Goal: Find specific page/section: Find specific page/section

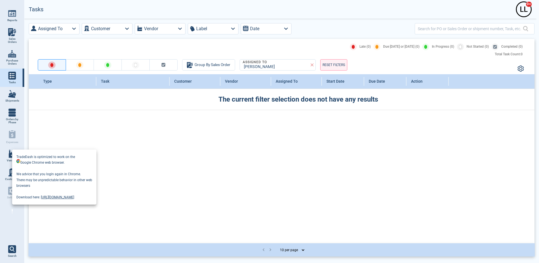
click at [155, 7] on div at bounding box center [269, 131] width 539 height 263
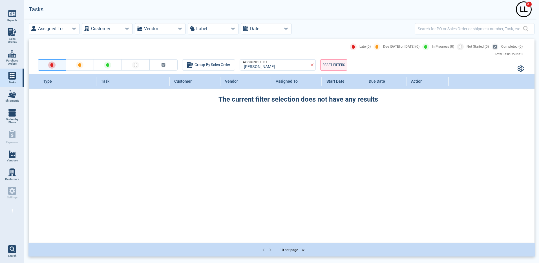
click at [14, 157] on img at bounding box center [12, 154] width 8 height 8
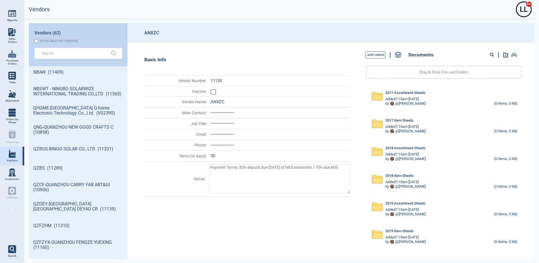
scroll to position [338, 0]
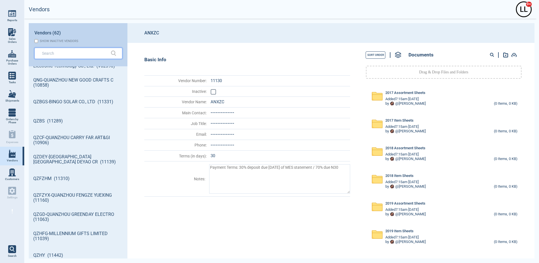
click at [60, 55] on input "text" at bounding box center [74, 53] width 64 height 8
click at [86, 50] on input "text" at bounding box center [74, 53] width 64 height 8
type textarea "x"
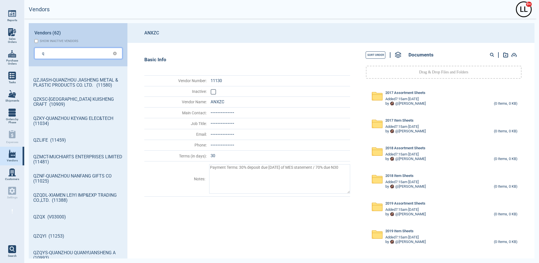
type input "q"
type textarea "x"
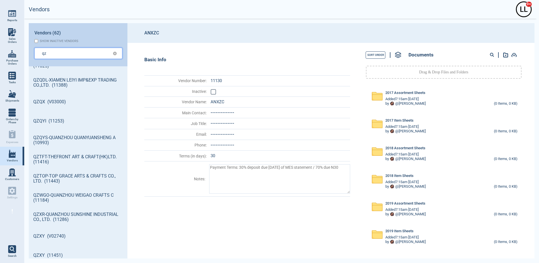
type input "qz"
type textarea "x"
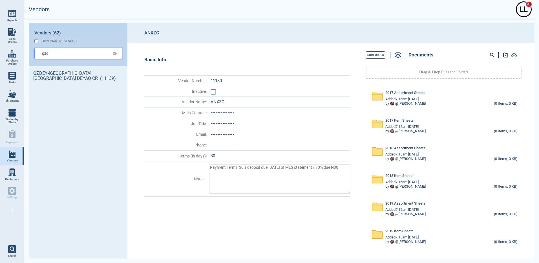
scroll to position [0, 0]
type input "qzd"
type textarea "x"
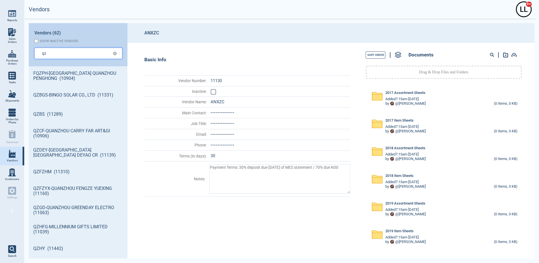
type input "qz"
type textarea "x"
type input "q"
type textarea "x"
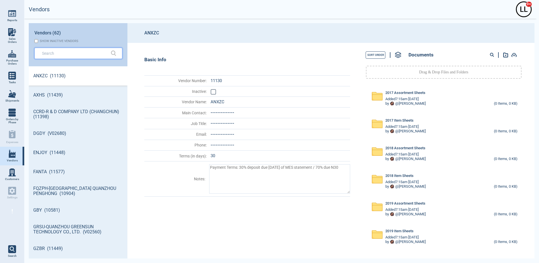
type textarea "x"
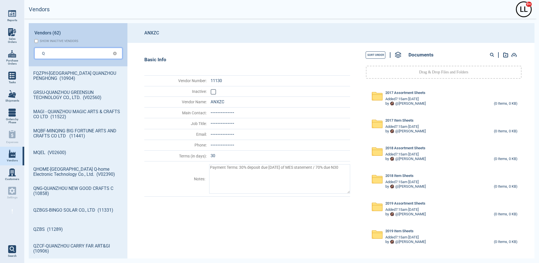
type input "Q"
type textarea "x"
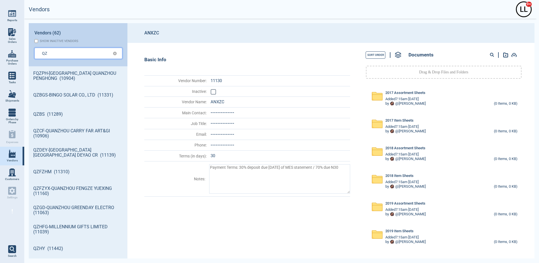
type input "QZ"
type textarea "x"
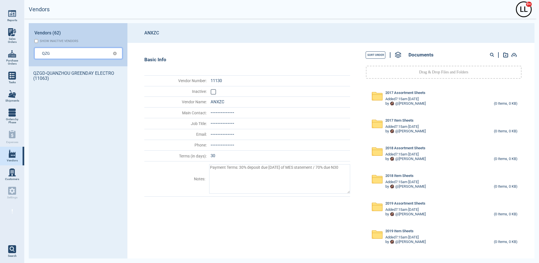
type input "QZG"
type textarea "x"
type input "QZGD"
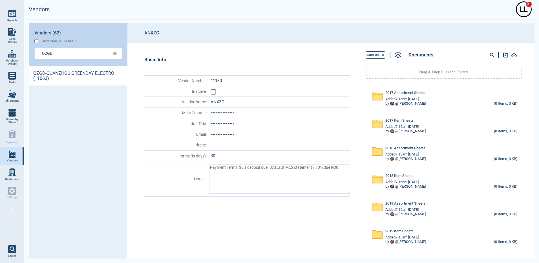
click at [37, 77] on link "QZGD-QUANZHOU GREENDAY ELECTRO (11063)" at bounding box center [78, 75] width 99 height 19
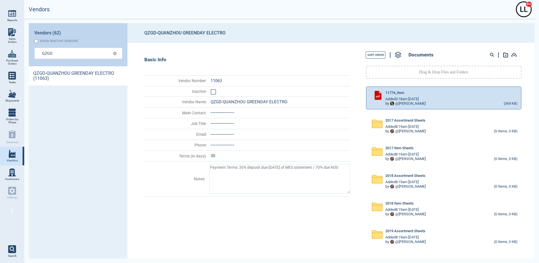
click at [492, 55] on circle at bounding box center [491, 54] width 3 height 3
click at [489, 55] on div at bounding box center [494, 54] width 10 height 7
click at [491, 55] on circle at bounding box center [491, 54] width 3 height 3
paste input "05716"
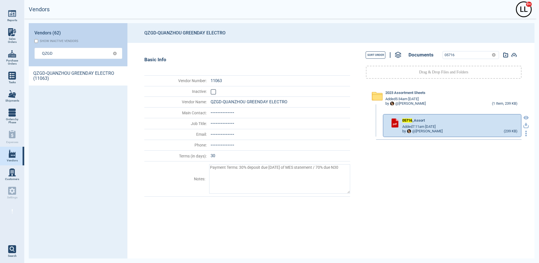
click at [524, 126] on icon "button" at bounding box center [525, 124] width 3 height 3
click at [469, 55] on input "05716" at bounding box center [466, 54] width 46 height 7
drag, startPoint x: 463, startPoint y: 56, endPoint x: 419, endPoint y: 49, distance: 44.5
click at [421, 49] on div "Sort Order Documents 05716" at bounding box center [443, 54] width 175 height 13
paste input "617"
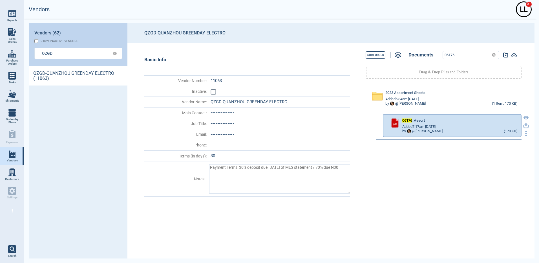
click at [524, 125] on icon "button" at bounding box center [525, 124] width 3 height 3
drag, startPoint x: 438, startPoint y: 54, endPoint x: 417, endPoint y: 52, distance: 20.7
click at [415, 52] on div "Sort Order Documents 06176" at bounding box center [443, 54] width 175 height 13
paste input "72182"
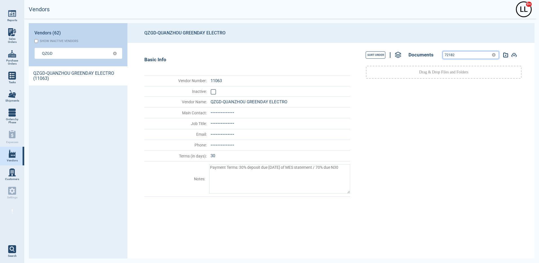
click at [460, 52] on input "72182" at bounding box center [466, 54] width 46 height 7
drag, startPoint x: 464, startPoint y: 55, endPoint x: 416, endPoint y: 45, distance: 48.9
click at [416, 45] on div "Sort Order Documents 72182 Drag & Drop Files and Folders" at bounding box center [442, 150] width 178 height 215
paste input "3"
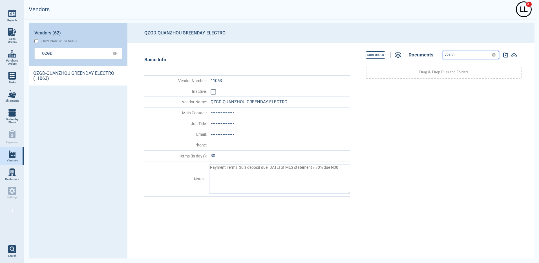
drag, startPoint x: 458, startPoint y: 54, endPoint x: 419, endPoint y: 51, distance: 39.3
click at [419, 51] on div "Sort Order Documents 72183" at bounding box center [443, 54] width 175 height 13
paste input "4"
drag, startPoint x: 462, startPoint y: 55, endPoint x: 407, endPoint y: 48, distance: 55.8
click at [406, 49] on div "Sort Order Documents 72184" at bounding box center [443, 54] width 175 height 13
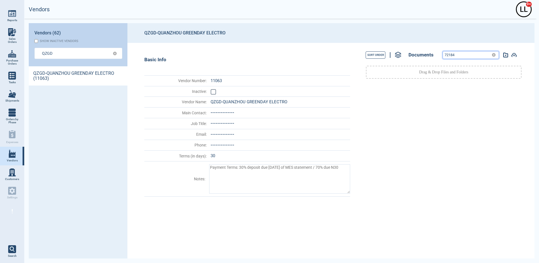
paste input "5"
click at [464, 54] on input "72185" at bounding box center [466, 54] width 46 height 7
drag, startPoint x: 460, startPoint y: 53, endPoint x: 411, endPoint y: 50, distance: 49.9
click at [411, 50] on div "Sort Order Documents 72185" at bounding box center [443, 54] width 175 height 13
paste input "2"
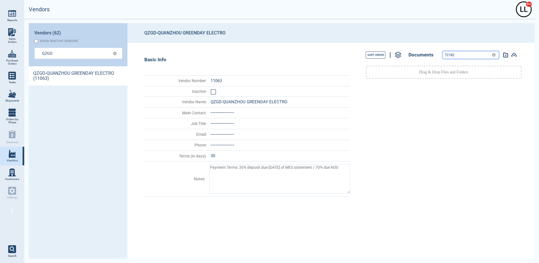
click at [471, 54] on input "72182" at bounding box center [466, 54] width 46 height 7
drag, startPoint x: 469, startPoint y: 54, endPoint x: 372, endPoint y: 47, distance: 97.5
click at [372, 47] on div "Sort Order Documents 72182 Drag & Drop Files and Folders" at bounding box center [442, 150] width 178 height 215
drag, startPoint x: 458, startPoint y: 56, endPoint x: 422, endPoint y: 52, distance: 36.2
click at [422, 53] on div "Sort Order Documents 72182" at bounding box center [443, 54] width 175 height 13
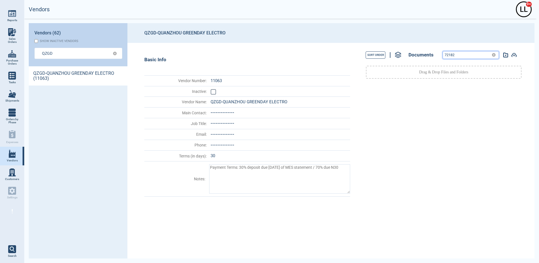
paste input "3"
click at [460, 56] on input "72183" at bounding box center [466, 54] width 46 height 7
drag, startPoint x: 459, startPoint y: 55, endPoint x: 403, endPoint y: 45, distance: 57.5
click at [403, 45] on div "Sort Order Documents 72183 Drag & Drop Files and Folders" at bounding box center [442, 150] width 178 height 215
paste input "4"
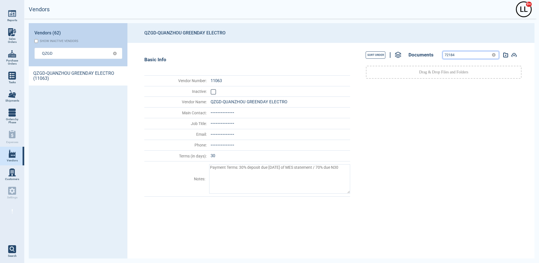
drag, startPoint x: 456, startPoint y: 55, endPoint x: 405, endPoint y: 46, distance: 51.8
click at [402, 46] on div "Sort Order Documents 72184 Drag & Drop Files and Folders" at bounding box center [442, 150] width 178 height 215
paste input "5"
drag, startPoint x: 456, startPoint y: 55, endPoint x: 407, endPoint y: 50, distance: 48.4
click at [407, 50] on div "Sort Order Documents 72185" at bounding box center [443, 54] width 175 height 13
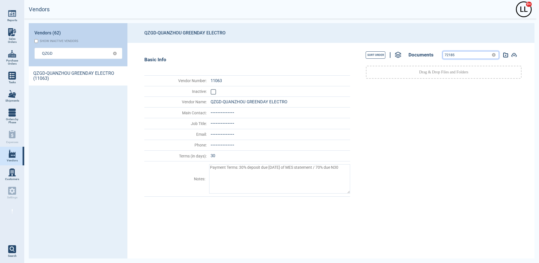
paste input "2"
click at [467, 57] on input "72182" at bounding box center [466, 54] width 46 height 7
drag, startPoint x: 429, startPoint y: 51, endPoint x: 411, endPoint y: 47, distance: 18.2
click at [398, 50] on div "Sort Order Documents 72182" at bounding box center [443, 54] width 175 height 13
drag, startPoint x: 456, startPoint y: 56, endPoint x: 409, endPoint y: 50, distance: 47.4
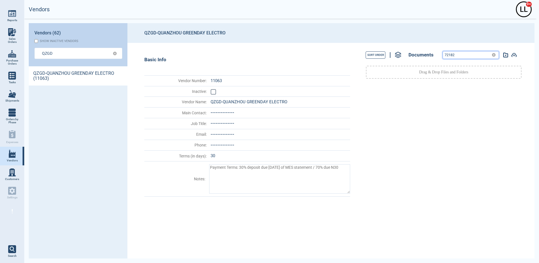
click at [409, 50] on div "Sort Order Documents 72182" at bounding box center [443, 54] width 175 height 13
drag, startPoint x: 462, startPoint y: 55, endPoint x: 416, endPoint y: 46, distance: 46.6
click at [405, 46] on div "Sort Order Documents 72182 Drag & Drop Files and Folders" at bounding box center [442, 150] width 178 height 215
click at [460, 56] on input "72182" at bounding box center [466, 54] width 46 height 7
drag, startPoint x: 402, startPoint y: 47, endPoint x: 389, endPoint y: 44, distance: 13.5
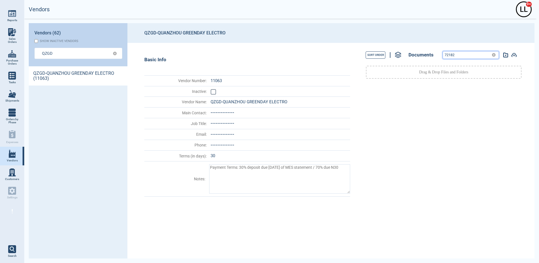
click at [389, 44] on div "Sort Order Documents 72182 Drag & Drop Files and Folders" at bounding box center [442, 150] width 178 height 215
paste input "3"
drag, startPoint x: 361, startPoint y: 43, endPoint x: 375, endPoint y: 35, distance: 16.3
click at [349, 39] on section "QZGD-QUANZHOU GREENDAY ELECTRO Basic Info Vendor Number : 11063 Inactive : Vend…" at bounding box center [330, 140] width 407 height 235
paste input "4"
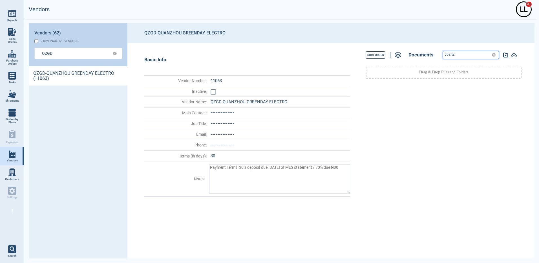
drag, startPoint x: 456, startPoint y: 56, endPoint x: 387, endPoint y: 48, distance: 69.6
click at [387, 48] on div "Sort Order Documents 72184 Drag & Drop Files and Folders" at bounding box center [442, 150] width 178 height 215
paste input "5"
type input "72185"
